Goal: Task Accomplishment & Management: Manage account settings

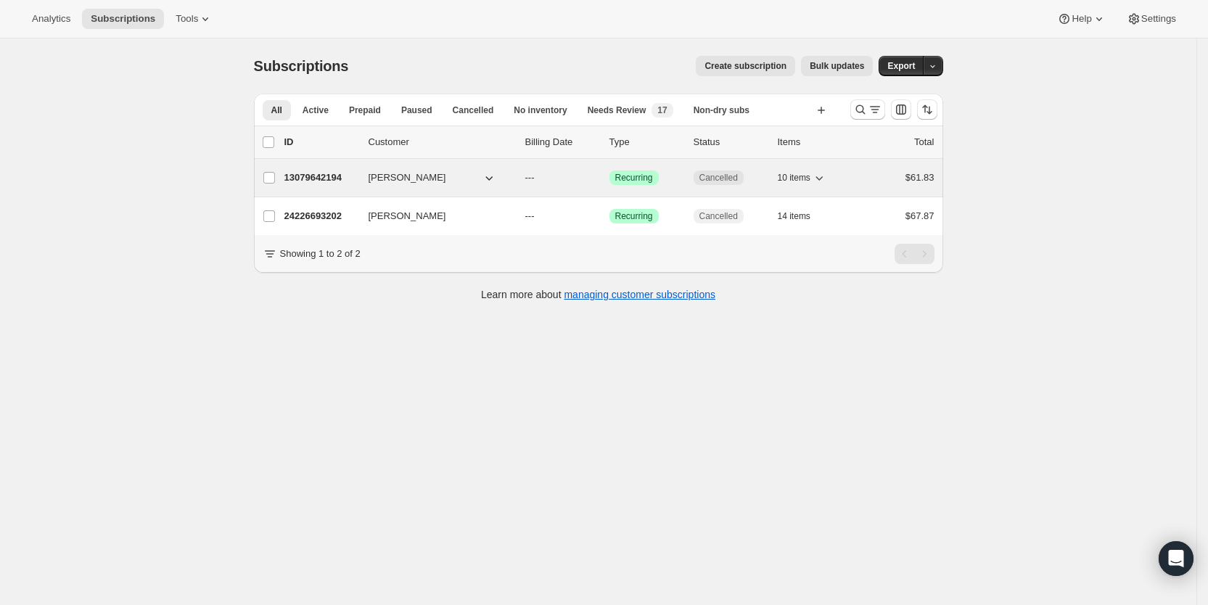
click at [543, 175] on p "---" at bounding box center [561, 177] width 73 height 15
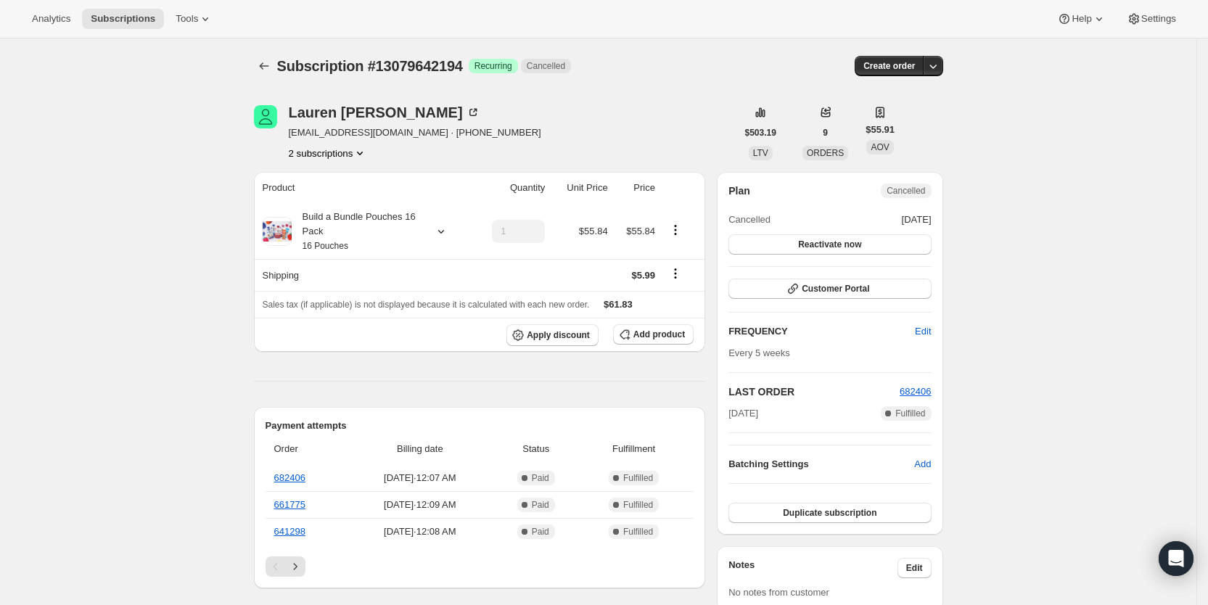
click at [367, 155] on icon "Product actions" at bounding box center [360, 153] width 15 height 15
click at [337, 202] on span "24226693202" at bounding box center [313, 204] width 58 height 11
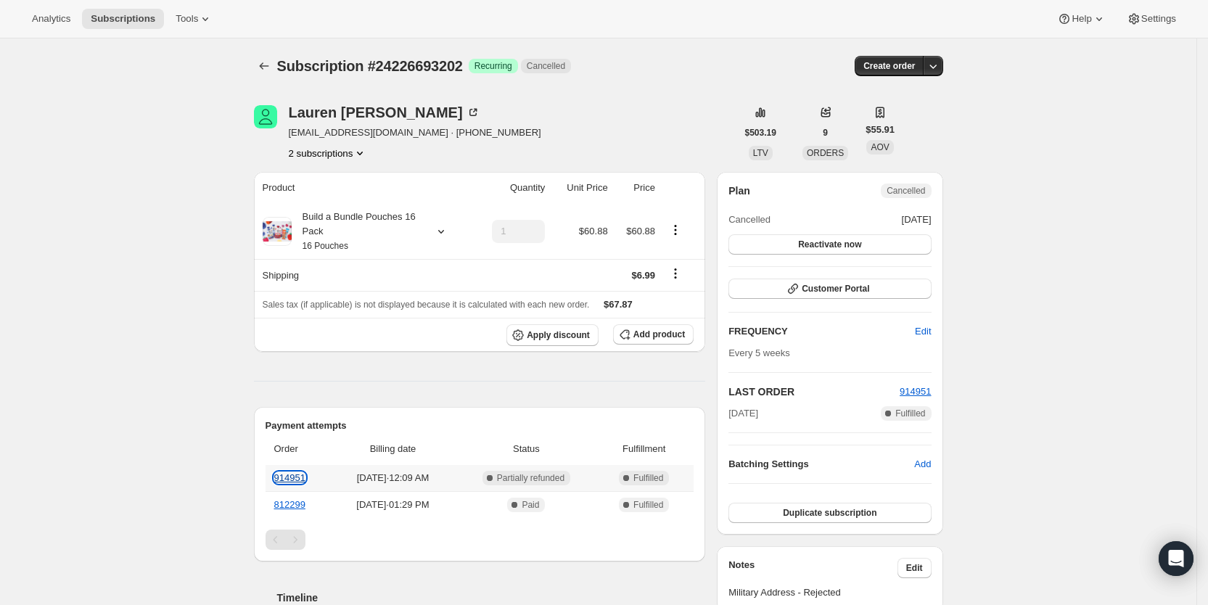
click at [292, 475] on link "914951" at bounding box center [289, 477] width 31 height 11
